Goal: Transaction & Acquisition: Book appointment/travel/reservation

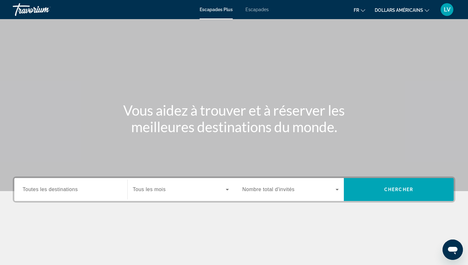
click at [79, 183] on div "Widget de recherche" at bounding box center [71, 189] width 96 height 18
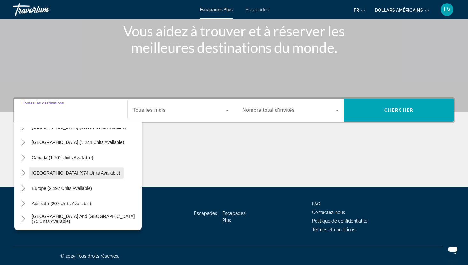
scroll to position [30, 0]
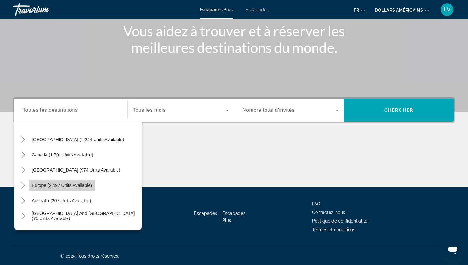
click at [74, 186] on span "Europe (2,497 units available)" at bounding box center [62, 185] width 60 height 5
type input "**********"
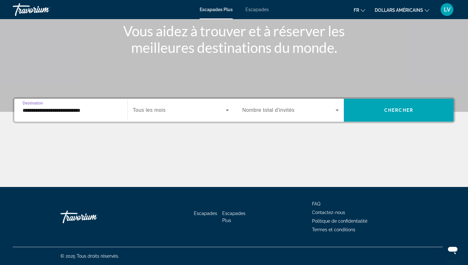
click at [189, 107] on span "Widget de recherche" at bounding box center [179, 110] width 93 height 8
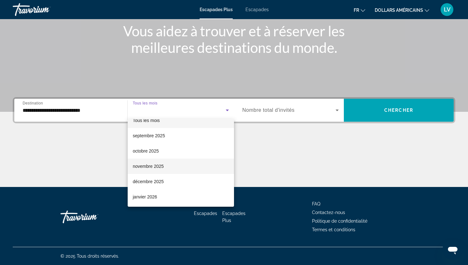
scroll to position [12, 0]
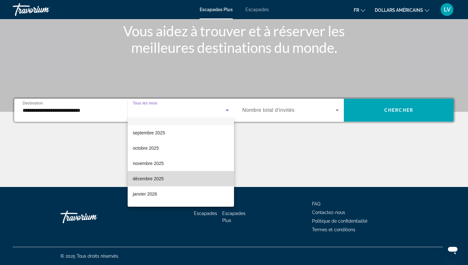
click at [187, 173] on mat-option "décembre 2025" at bounding box center [181, 178] width 106 height 15
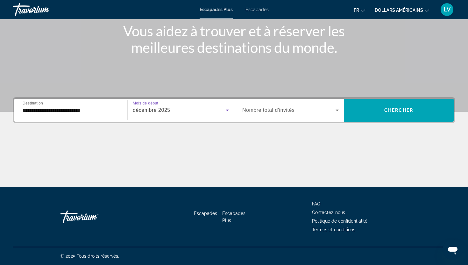
click at [296, 108] on span "Widget de recherche" at bounding box center [288, 110] width 93 height 8
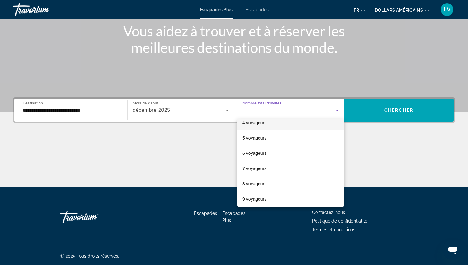
scroll to position [70, 0]
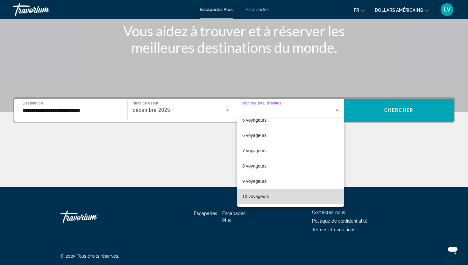
click at [280, 194] on mat-option "10 voyageurs" at bounding box center [290, 196] width 107 height 15
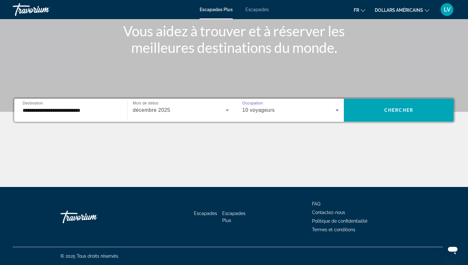
click at [313, 105] on div "10 voyageurs" at bounding box center [290, 110] width 96 height 18
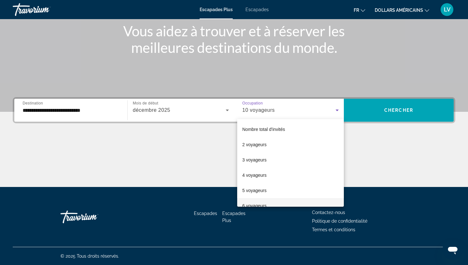
scroll to position [68, 0]
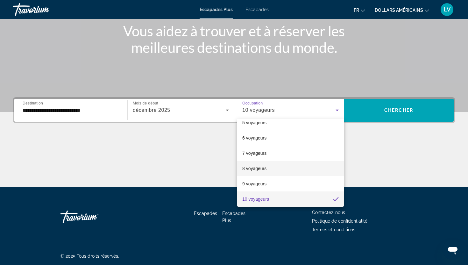
click at [281, 168] on mat-option "8 voyageurs" at bounding box center [290, 168] width 107 height 15
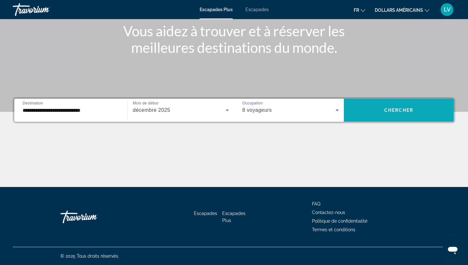
click at [380, 106] on span "Widget de recherche" at bounding box center [399, 109] width 110 height 15
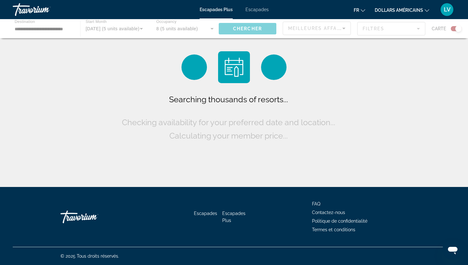
click at [395, 15] on div "fr Anglais Espagnol Français italien Portugais russe dollars américains USD ($)…" at bounding box center [365, 9] width 180 height 13
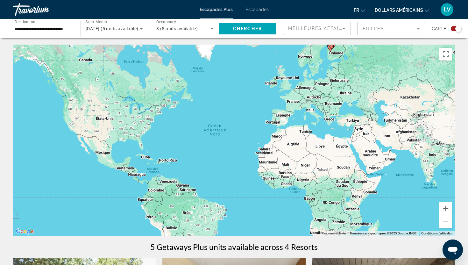
click at [395, 11] on font "dollars américains" at bounding box center [398, 10] width 48 height 5
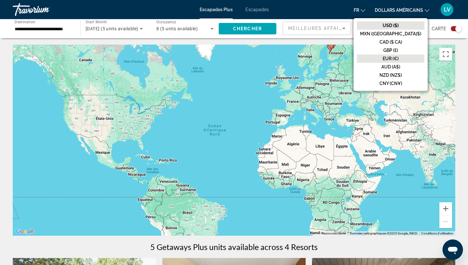
click at [398, 57] on font "EUR (€)" at bounding box center [390, 58] width 16 height 5
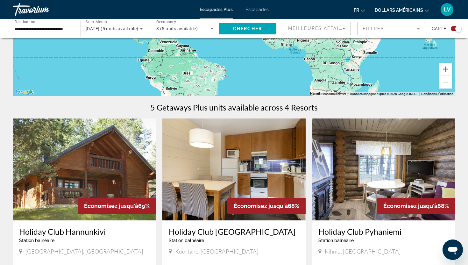
scroll to position [290, 0]
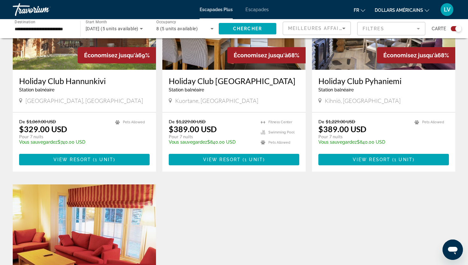
click at [395, 6] on button "dollars américains USD ($) MXN ([GEOGRAPHIC_DATA]$) CAD ($ CA) GBP (£) EUR (€) …" at bounding box center [401, 9] width 54 height 9
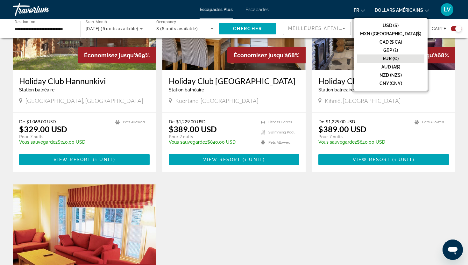
click at [398, 60] on font "EUR (€)" at bounding box center [390, 58] width 16 height 5
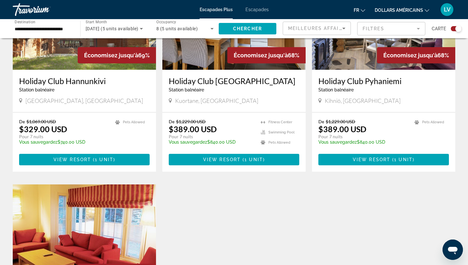
click at [359, 15] on div "fr Anglais Espagnol Français italien Portugais russe dollars américains USD ($)…" at bounding box center [365, 9] width 180 height 13
click at [358, 11] on font "fr" at bounding box center [355, 10] width 5 height 5
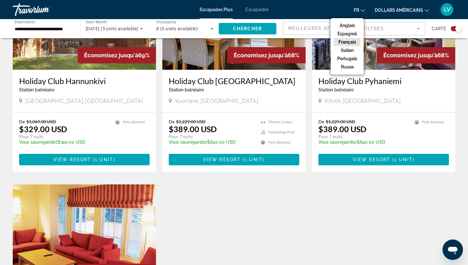
click at [355, 39] on button "Français" at bounding box center [347, 42] width 26 height 8
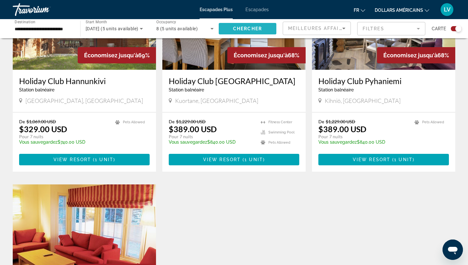
click at [245, 31] on span "Search widget" at bounding box center [248, 28] width 58 height 15
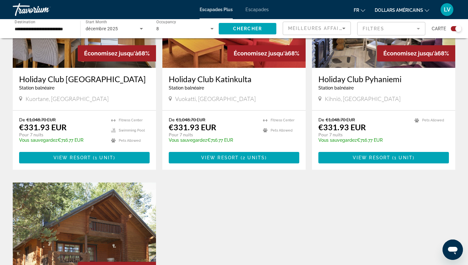
scroll to position [287, 0]
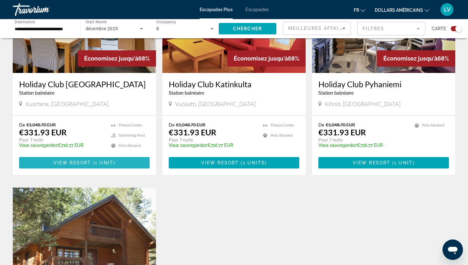
click at [143, 162] on span "Contenu principal" at bounding box center [84, 162] width 130 height 15
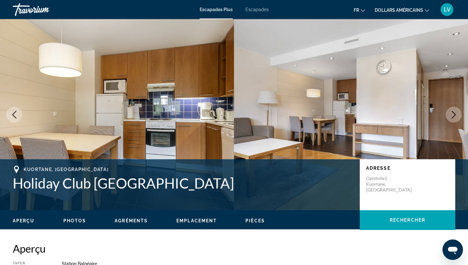
click at [194, 121] on img "Contenu principal" at bounding box center [117, 114] width 234 height 191
click at [452, 115] on icon "Next image" at bounding box center [454, 115] width 8 height 8
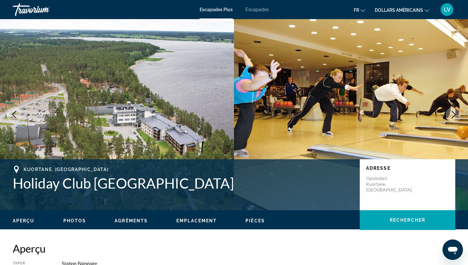
click at [452, 117] on icon "Next image" at bounding box center [453, 115] width 4 height 8
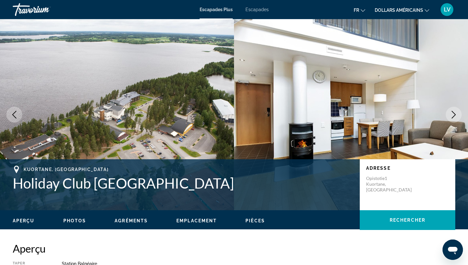
click at [452, 116] on icon "Next image" at bounding box center [454, 115] width 8 height 8
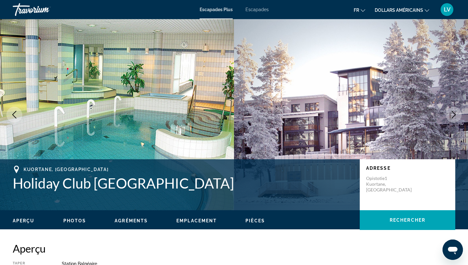
click at [142, 113] on img "Contenu principal" at bounding box center [117, 114] width 234 height 191
click at [457, 108] on button "Next image" at bounding box center [453, 115] width 16 height 16
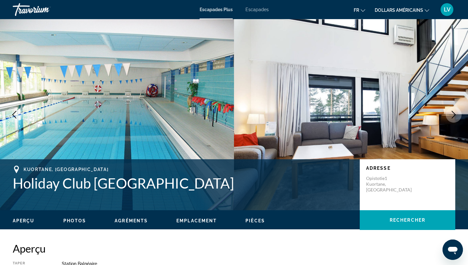
click at [457, 108] on button "Next image" at bounding box center [453, 115] width 16 height 16
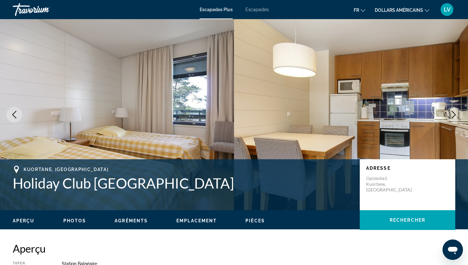
click at [457, 108] on button "Next image" at bounding box center [453, 115] width 16 height 16
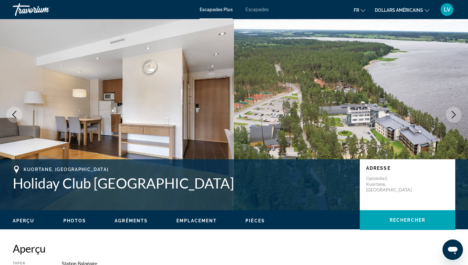
click at [457, 108] on button "Next image" at bounding box center [453, 115] width 16 height 16
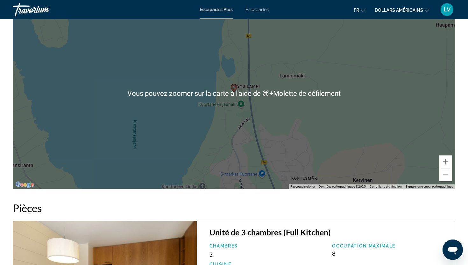
scroll to position [843, 0]
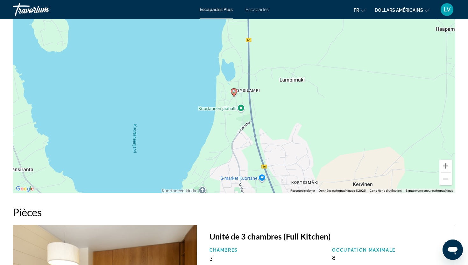
click at [448, 180] on button "Zoom arrière" at bounding box center [445, 178] width 13 height 13
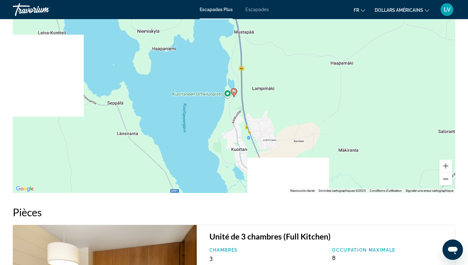
click at [448, 180] on button "Zoom arrière" at bounding box center [445, 178] width 13 height 13
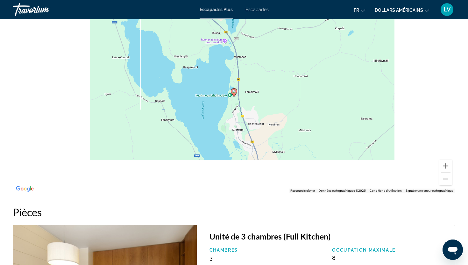
click at [448, 180] on button "Zoom arrière" at bounding box center [445, 178] width 13 height 13
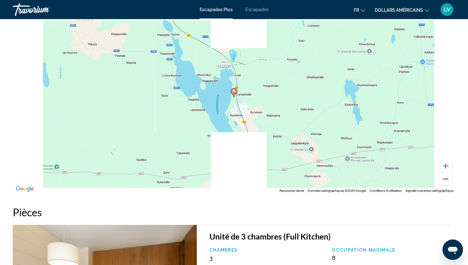
click at [448, 180] on button "Zoom arrière" at bounding box center [445, 178] width 13 height 13
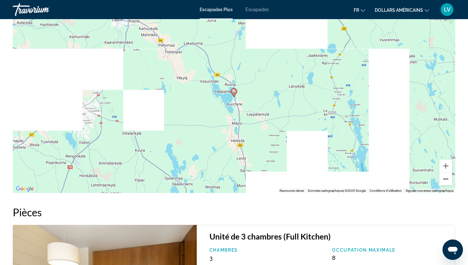
click at [448, 180] on button "Zoom arrière" at bounding box center [445, 178] width 13 height 13
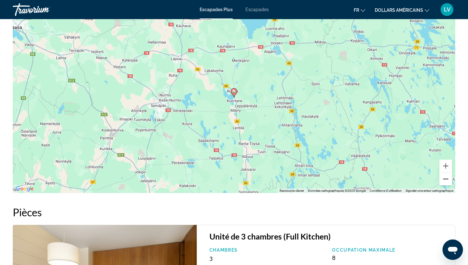
click at [448, 180] on button "Zoom arrière" at bounding box center [445, 178] width 13 height 13
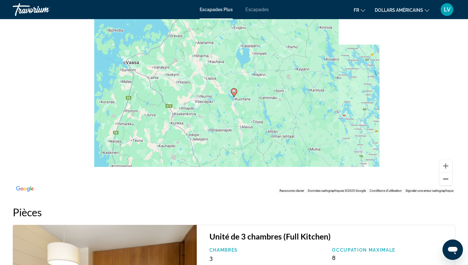
click at [448, 180] on button "Zoom arrière" at bounding box center [445, 178] width 13 height 13
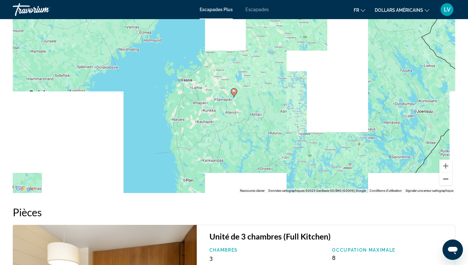
click at [448, 180] on button "Zoom arrière" at bounding box center [445, 178] width 13 height 13
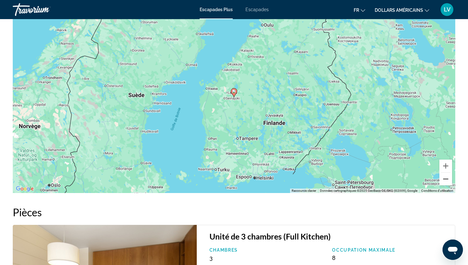
click at [448, 180] on button "Zoom arrière" at bounding box center [445, 178] width 13 height 13
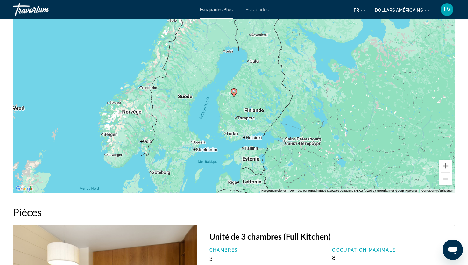
click at [448, 180] on button "Zoom arrière" at bounding box center [445, 178] width 13 height 13
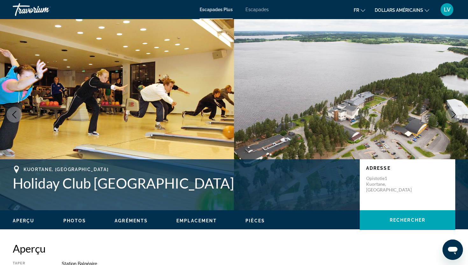
scroll to position [70, 0]
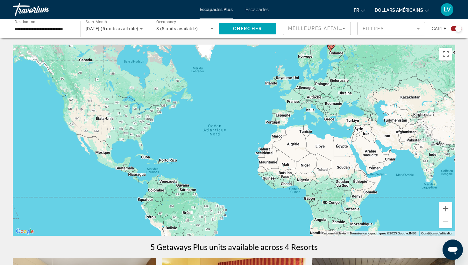
click at [393, 31] on mat-form-field "Filtres" at bounding box center [391, 28] width 68 height 13
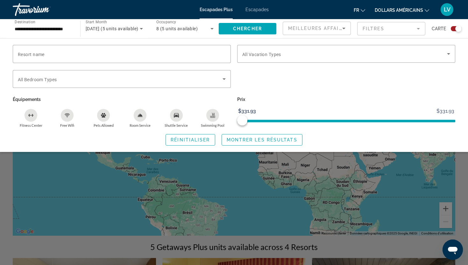
scroll to position [244, 0]
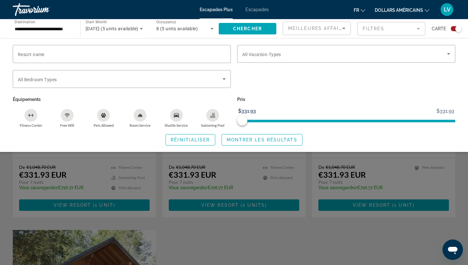
click at [246, 241] on div "Search widget" at bounding box center [234, 179] width 468 height 169
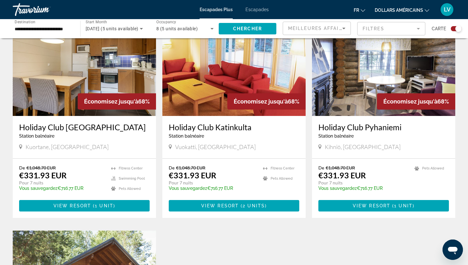
scroll to position [245, 0]
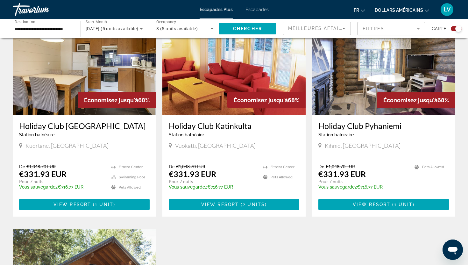
click at [190, 28] on span "8 (5 units available)" at bounding box center [176, 28] width 41 height 5
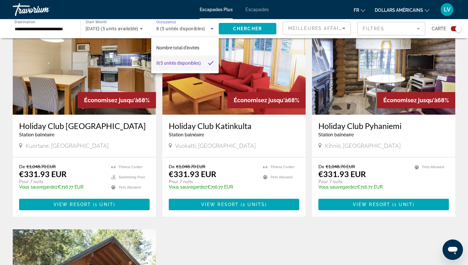
click at [187, 64] on font "(5 unités disponibles)" at bounding box center [180, 62] width 42 height 5
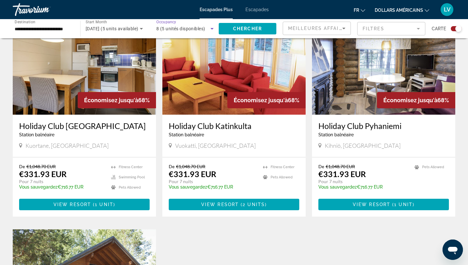
click at [190, 28] on span "8 (5 unités disponibles)" at bounding box center [180, 28] width 49 height 5
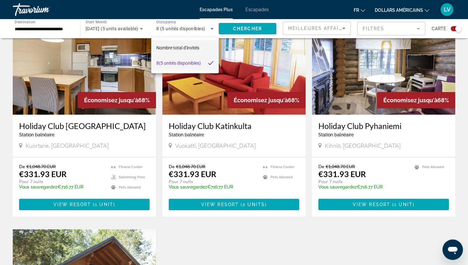
click at [190, 46] on font "Nombre total d'invités" at bounding box center [177, 47] width 43 height 5
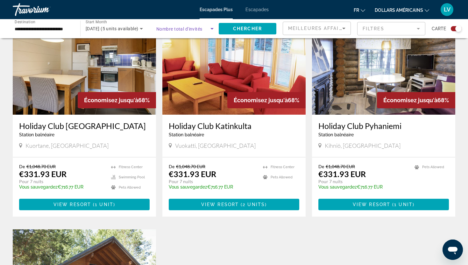
click at [192, 26] on span "Nombre total d'invités" at bounding box center [179, 28] width 46 height 5
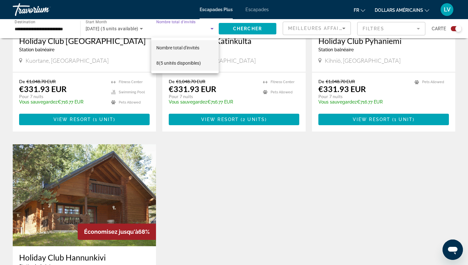
scroll to position [353, 0]
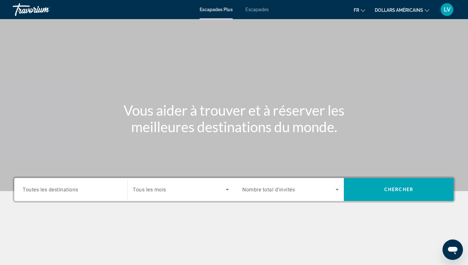
click at [259, 11] on font "Escapades" at bounding box center [256, 9] width 23 height 5
click at [48, 184] on div "Search widget" at bounding box center [71, 189] width 96 height 18
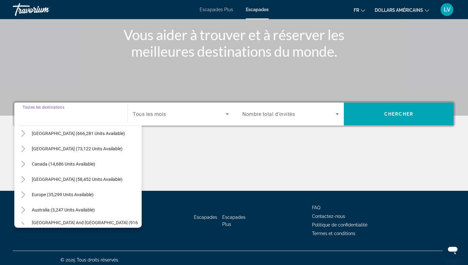
scroll to position [30, 0]
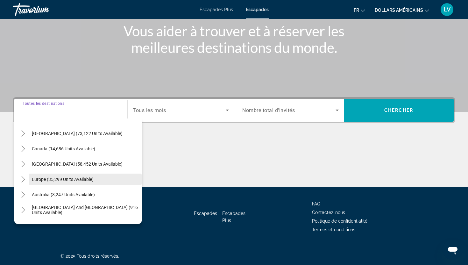
click at [55, 177] on span "Europe (35,299 units available)" at bounding box center [63, 179] width 62 height 5
type input "**********"
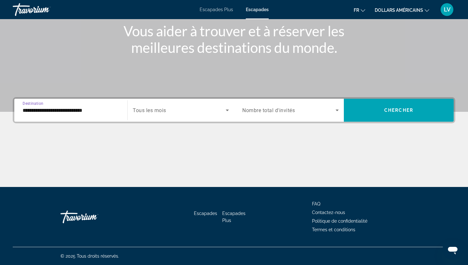
click at [172, 104] on div "Search widget" at bounding box center [181, 110] width 96 height 18
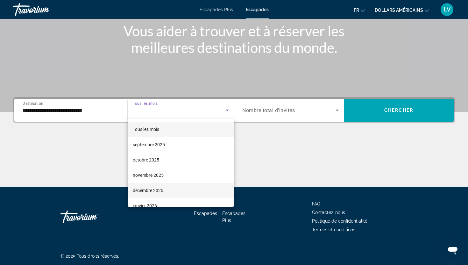
click at [161, 189] on font "décembre 2025" at bounding box center [148, 190] width 31 height 5
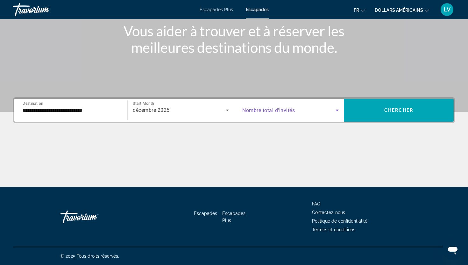
click at [309, 110] on span "Search widget" at bounding box center [288, 110] width 93 height 8
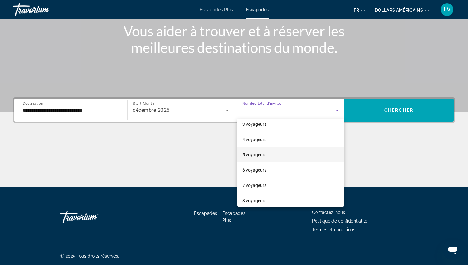
scroll to position [70, 0]
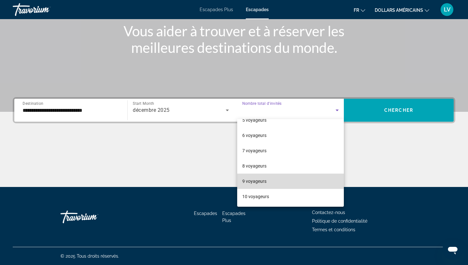
click at [278, 178] on mat-option "9 voyageurs" at bounding box center [290, 180] width 107 height 15
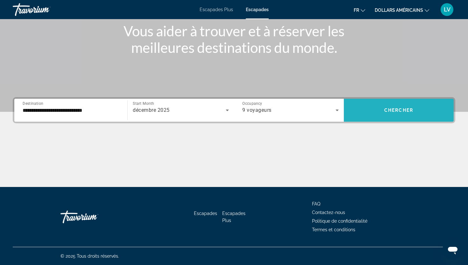
click at [380, 111] on span "Search widget" at bounding box center [399, 109] width 110 height 15
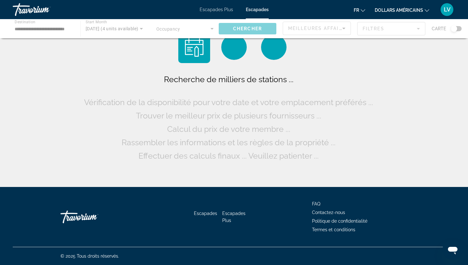
click at [395, 13] on button "dollars américains USD ($) MXN ([GEOGRAPHIC_DATA]$) CAD ($ CA) GBP (£) EUR (€) …" at bounding box center [401, 9] width 54 height 9
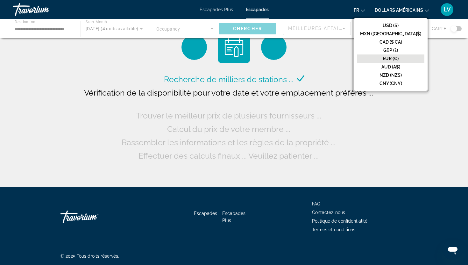
click at [398, 57] on font "EUR (€)" at bounding box center [390, 58] width 16 height 5
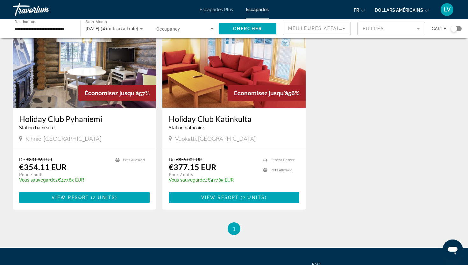
scroll to position [54, 0]
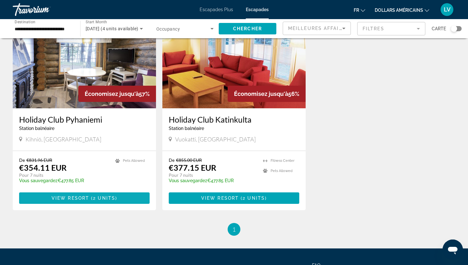
click at [109, 193] on span "Contenu principal" at bounding box center [84, 197] width 130 height 15
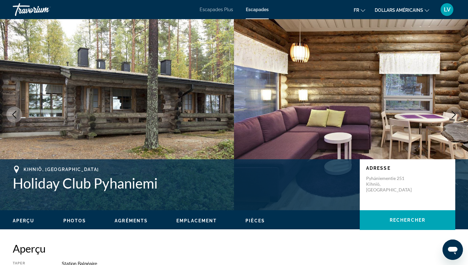
click at [449, 111] on button "Next image" at bounding box center [453, 115] width 16 height 16
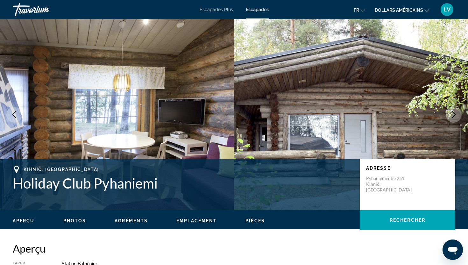
click at [450, 112] on icon "Next image" at bounding box center [454, 115] width 8 height 8
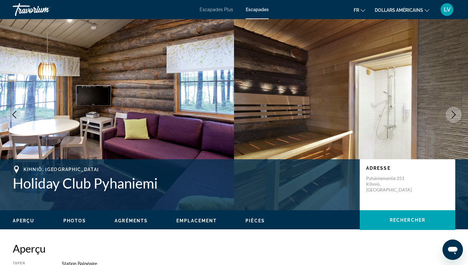
click at [450, 112] on icon "Next image" at bounding box center [454, 115] width 8 height 8
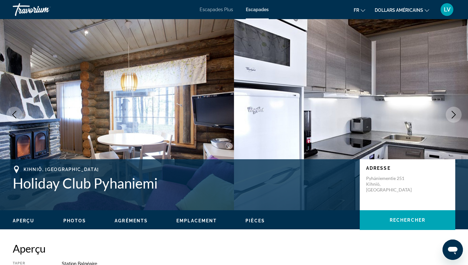
click at [450, 112] on icon "Next image" at bounding box center [454, 115] width 8 height 8
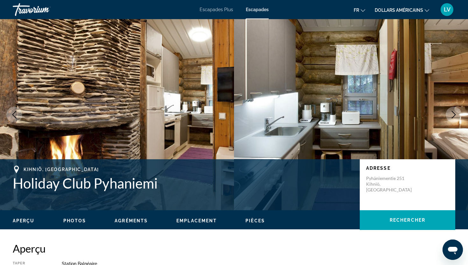
click at [449, 112] on button "Next image" at bounding box center [453, 115] width 16 height 16
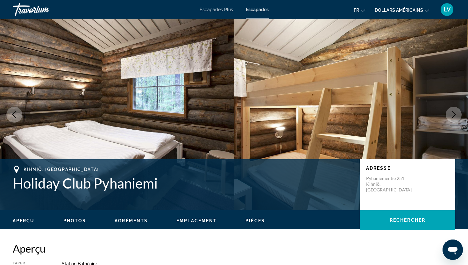
click at [451, 116] on icon "Next image" at bounding box center [454, 115] width 8 height 8
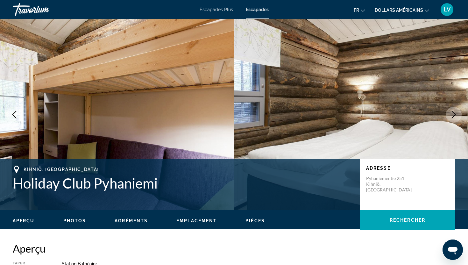
click at [451, 116] on icon "Next image" at bounding box center [454, 115] width 8 height 8
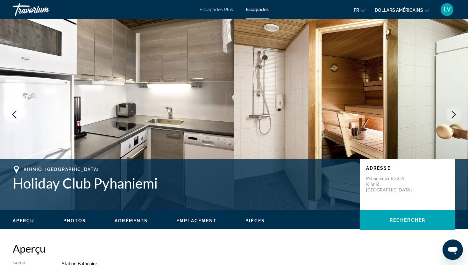
click at [451, 116] on icon "Next image" at bounding box center [454, 115] width 8 height 8
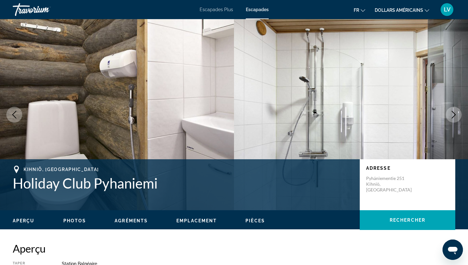
click at [451, 116] on icon "Next image" at bounding box center [454, 115] width 8 height 8
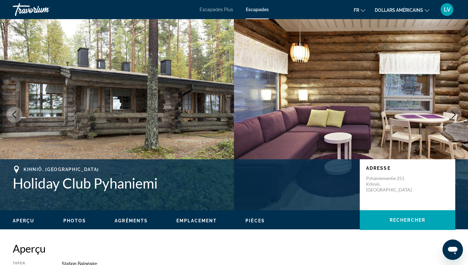
click at [451, 116] on icon "Next image" at bounding box center [454, 115] width 8 height 8
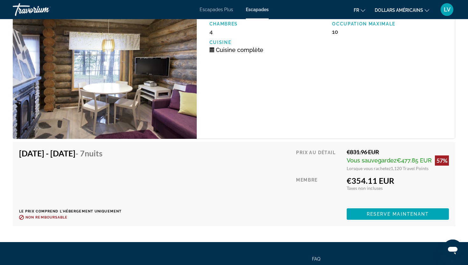
scroll to position [1052, 0]
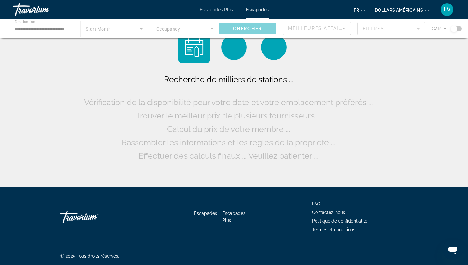
click at [377, 29] on div "Contenu principal" at bounding box center [234, 28] width 468 height 19
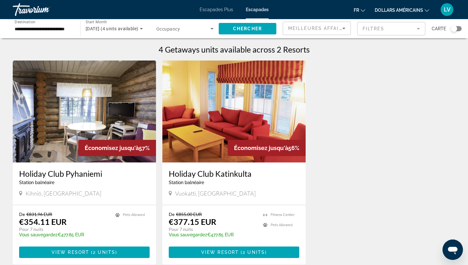
click at [372, 26] on mat-form-field "Filtres" at bounding box center [391, 28] width 68 height 13
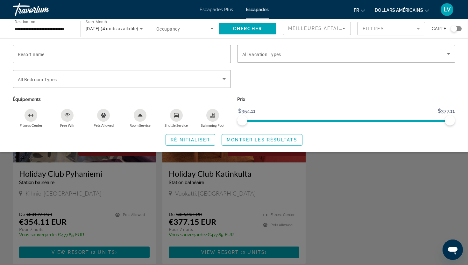
click at [323, 213] on div "Search widget" at bounding box center [234, 179] width 468 height 169
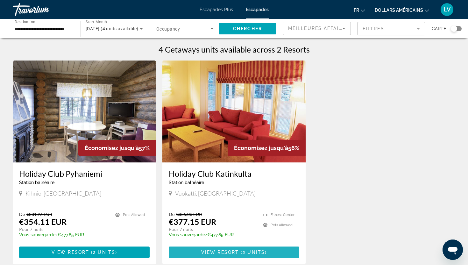
click at [251, 248] on span "Contenu principal" at bounding box center [234, 251] width 130 height 15
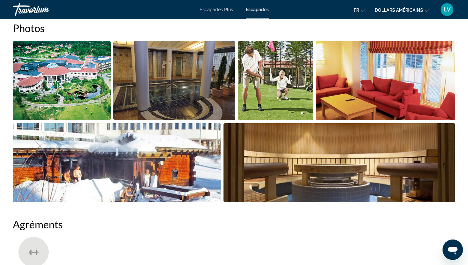
scroll to position [313, 0]
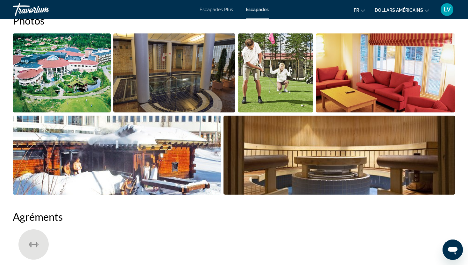
click at [332, 167] on img "Open full-screen image slider" at bounding box center [339, 154] width 232 height 79
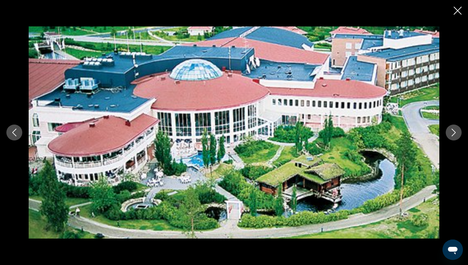
click at [456, 123] on div "prev next" at bounding box center [234, 132] width 468 height 212
click at [459, 129] on button "Next image" at bounding box center [453, 132] width 16 height 16
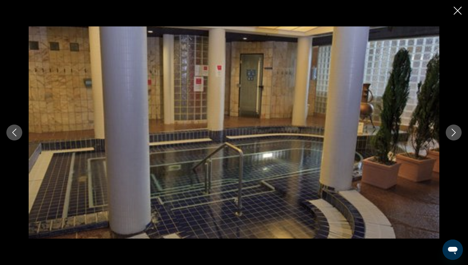
click at [459, 131] on button "Next image" at bounding box center [453, 132] width 16 height 16
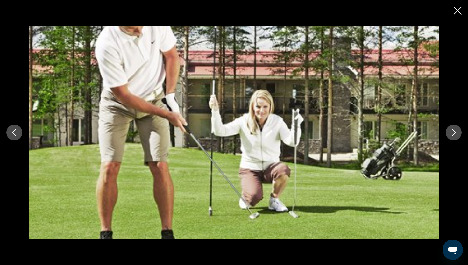
click at [459, 132] on button "Next image" at bounding box center [453, 132] width 16 height 16
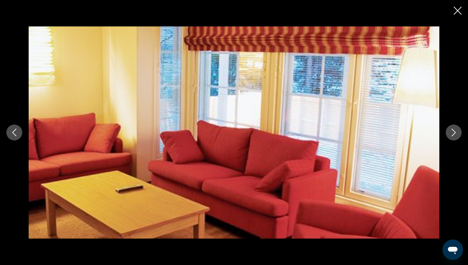
click at [459, 132] on button "Next image" at bounding box center [453, 132] width 16 height 16
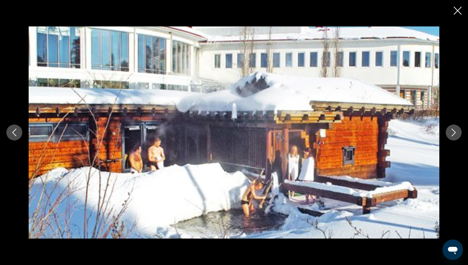
click at [459, 132] on button "Next image" at bounding box center [453, 132] width 16 height 16
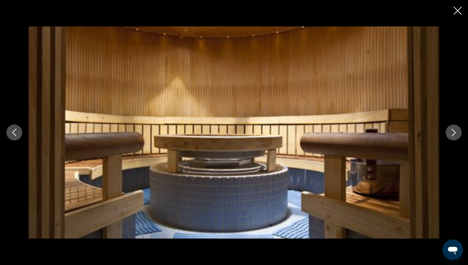
click at [460, 132] on button "Next image" at bounding box center [453, 132] width 16 height 16
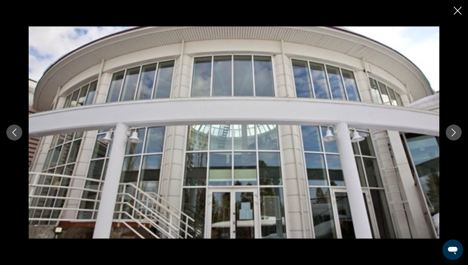
click at [460, 133] on button "Next image" at bounding box center [453, 132] width 16 height 16
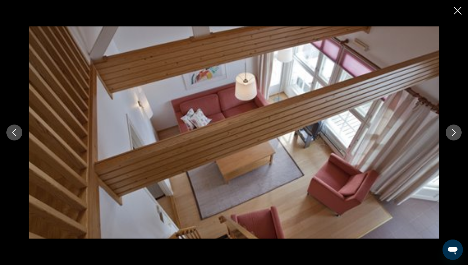
click at [460, 133] on button "Next image" at bounding box center [453, 132] width 16 height 16
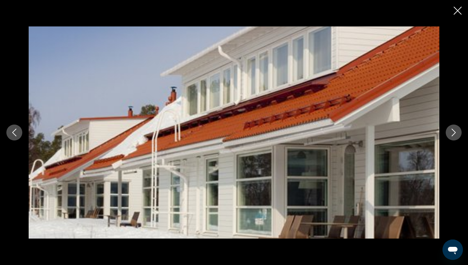
click at [460, 133] on button "Next image" at bounding box center [453, 132] width 16 height 16
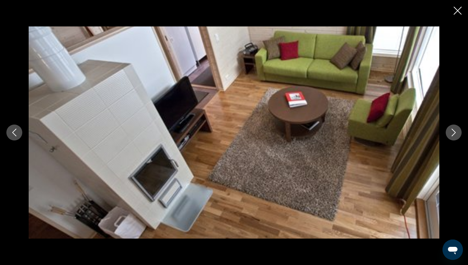
click at [460, 133] on button "Next image" at bounding box center [453, 132] width 16 height 16
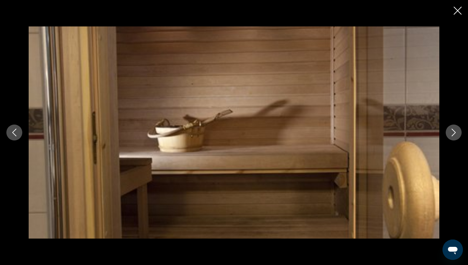
click at [460, 133] on button "Next image" at bounding box center [453, 132] width 16 height 16
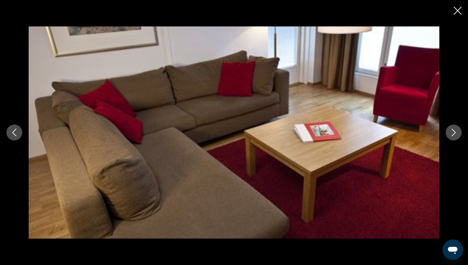
click at [460, 134] on button "Next image" at bounding box center [453, 132] width 16 height 16
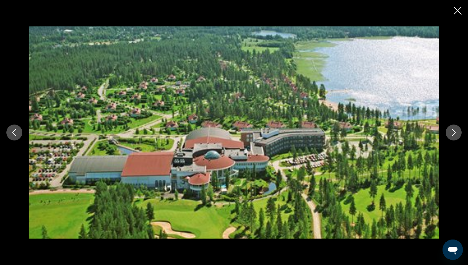
click at [461, 134] on button "Next image" at bounding box center [453, 132] width 16 height 16
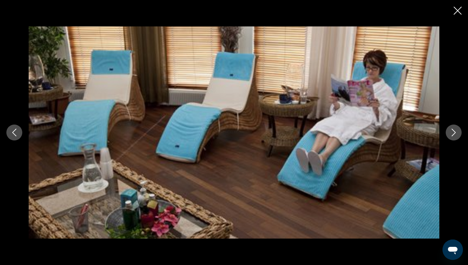
click at [461, 134] on button "Next image" at bounding box center [453, 132] width 16 height 16
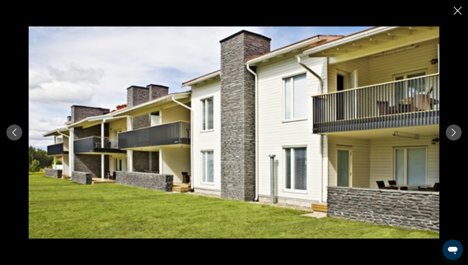
click at [461, 134] on button "Next image" at bounding box center [453, 132] width 16 height 16
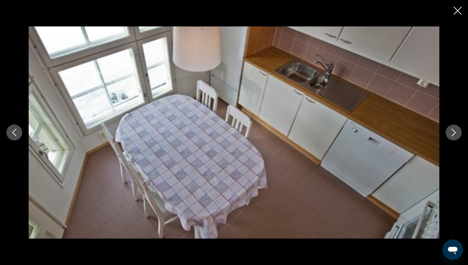
click at [461, 134] on button "Next image" at bounding box center [453, 132] width 16 height 16
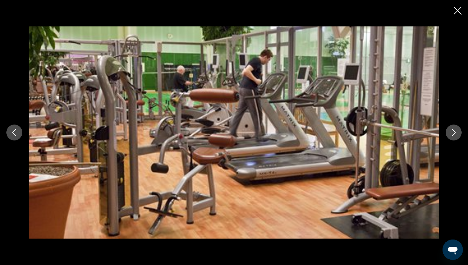
click at [461, 134] on button "Next image" at bounding box center [453, 132] width 16 height 16
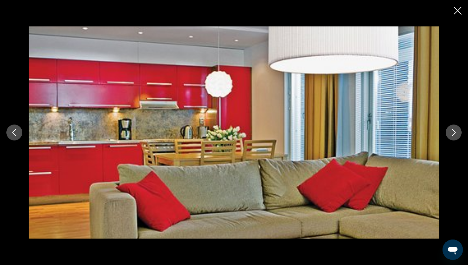
click at [461, 135] on div "prev next" at bounding box center [234, 132] width 468 height 212
click at [454, 10] on icon "Close slideshow" at bounding box center [457, 11] width 8 height 8
